Goal: Check status

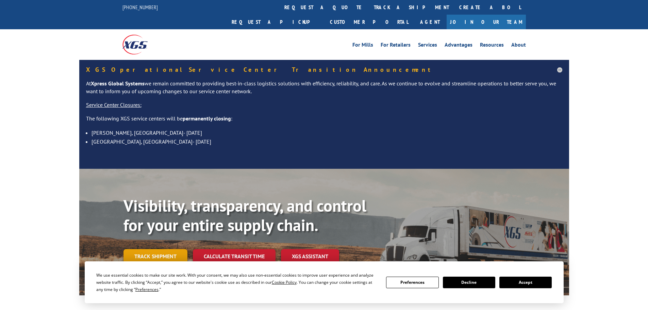
click at [156, 249] on link "Track shipment" at bounding box center [155, 256] width 64 height 14
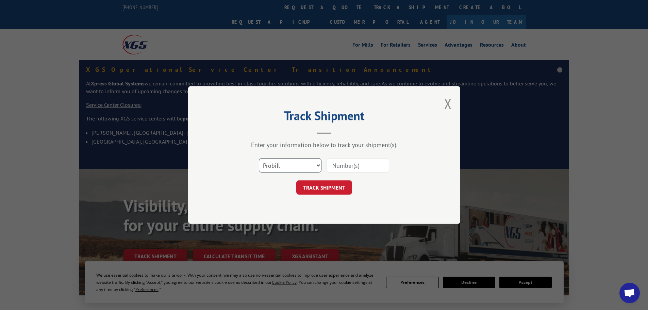
click at [308, 165] on select "Select category... Probill BOL PO" at bounding box center [290, 165] width 63 height 14
select select "bol"
click at [259, 158] on select "Select category... Probill BOL PO" at bounding box center [290, 165] width 63 height 14
paste input "5090321"
type input "5090321"
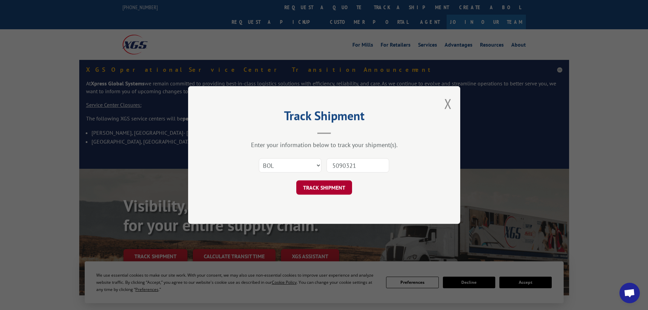
click at [336, 187] on button "TRACK SHIPMENT" at bounding box center [324, 187] width 56 height 14
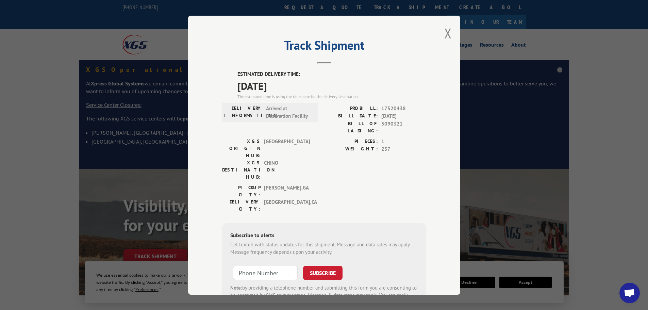
drag, startPoint x: 447, startPoint y: 32, endPoint x: 437, endPoint y: 33, distance: 10.9
click at [446, 32] on button "Close modal" at bounding box center [447, 33] width 7 height 18
